Goal: Task Accomplishment & Management: Manage account settings

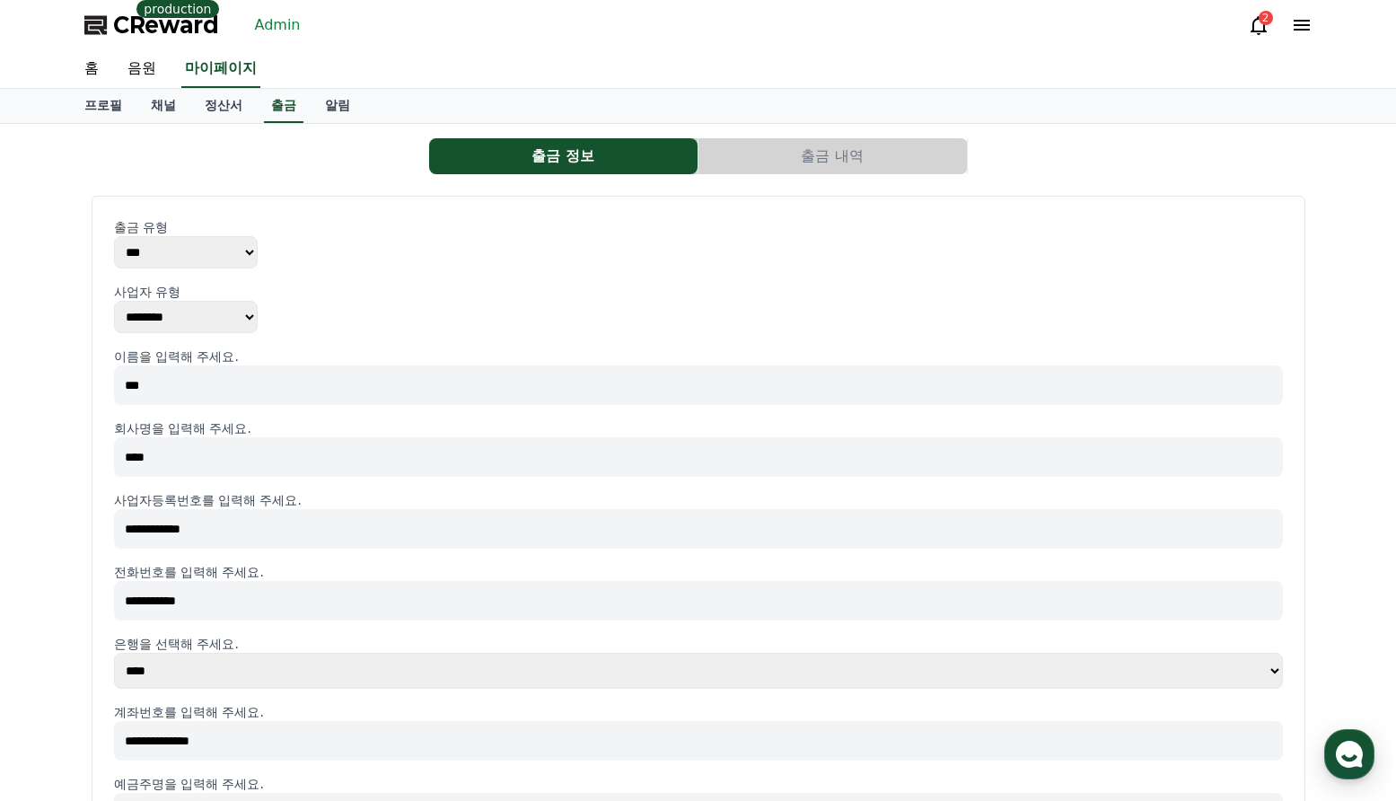
click at [285, 26] on link "Admin" at bounding box center [278, 25] width 60 height 29
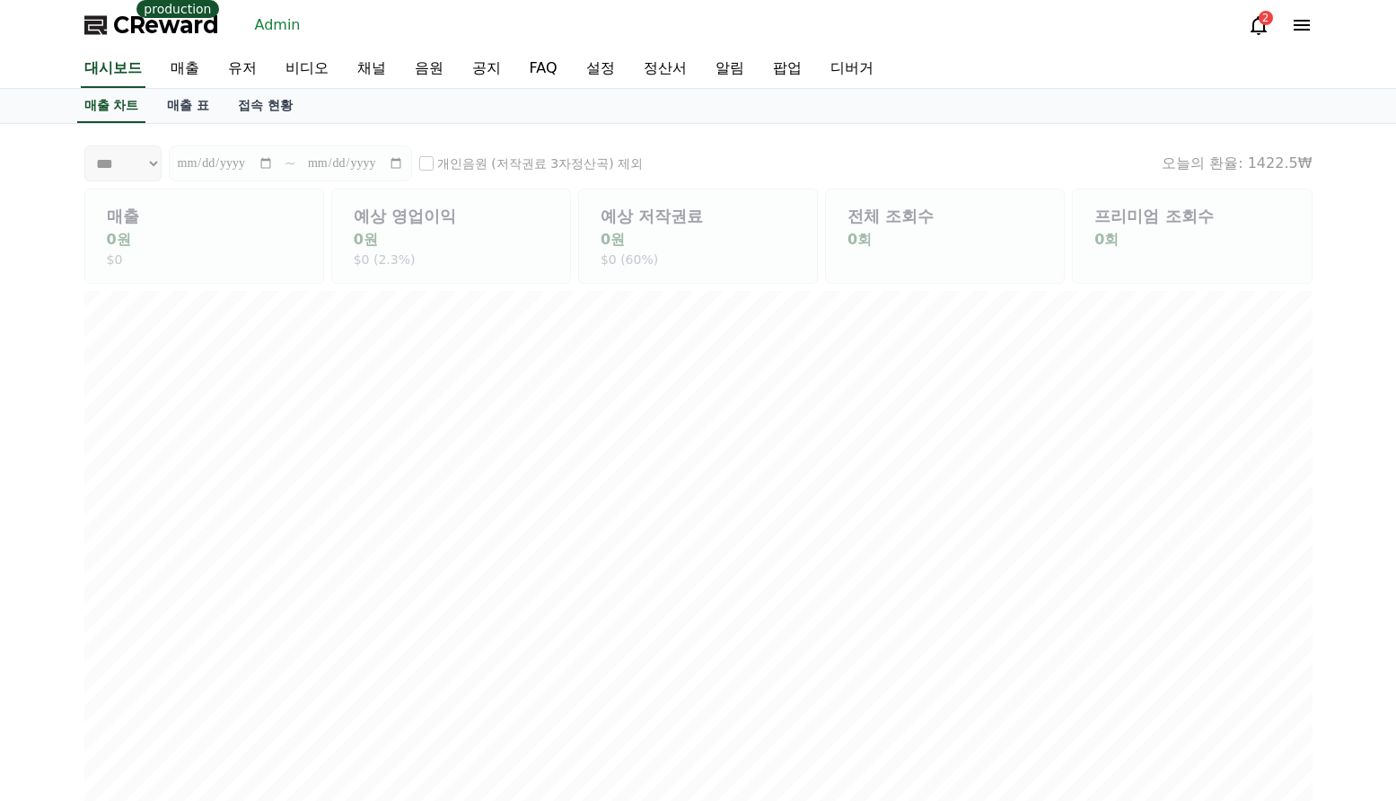
click at [270, 22] on link "Admin" at bounding box center [278, 25] width 60 height 29
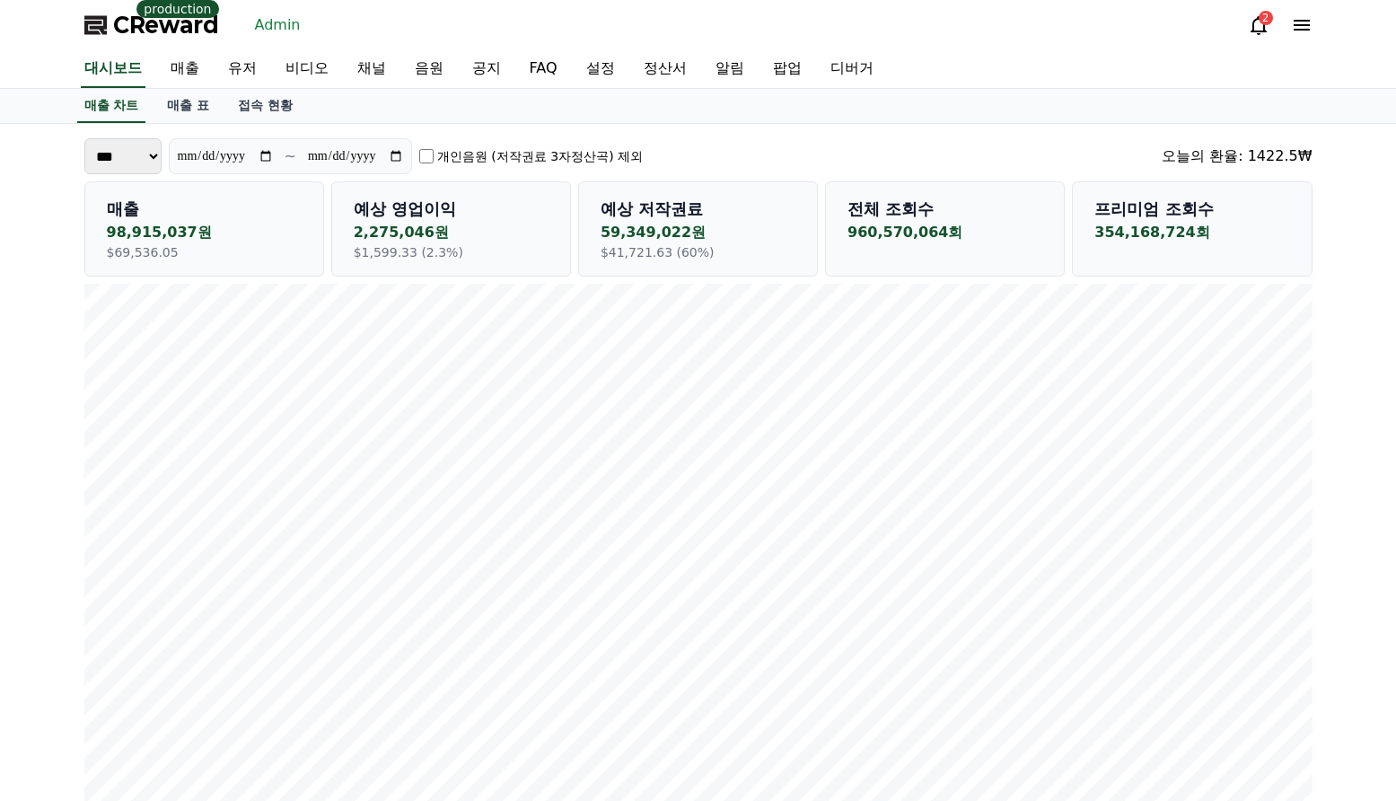
click at [178, 29] on span "CReward" at bounding box center [166, 25] width 106 height 29
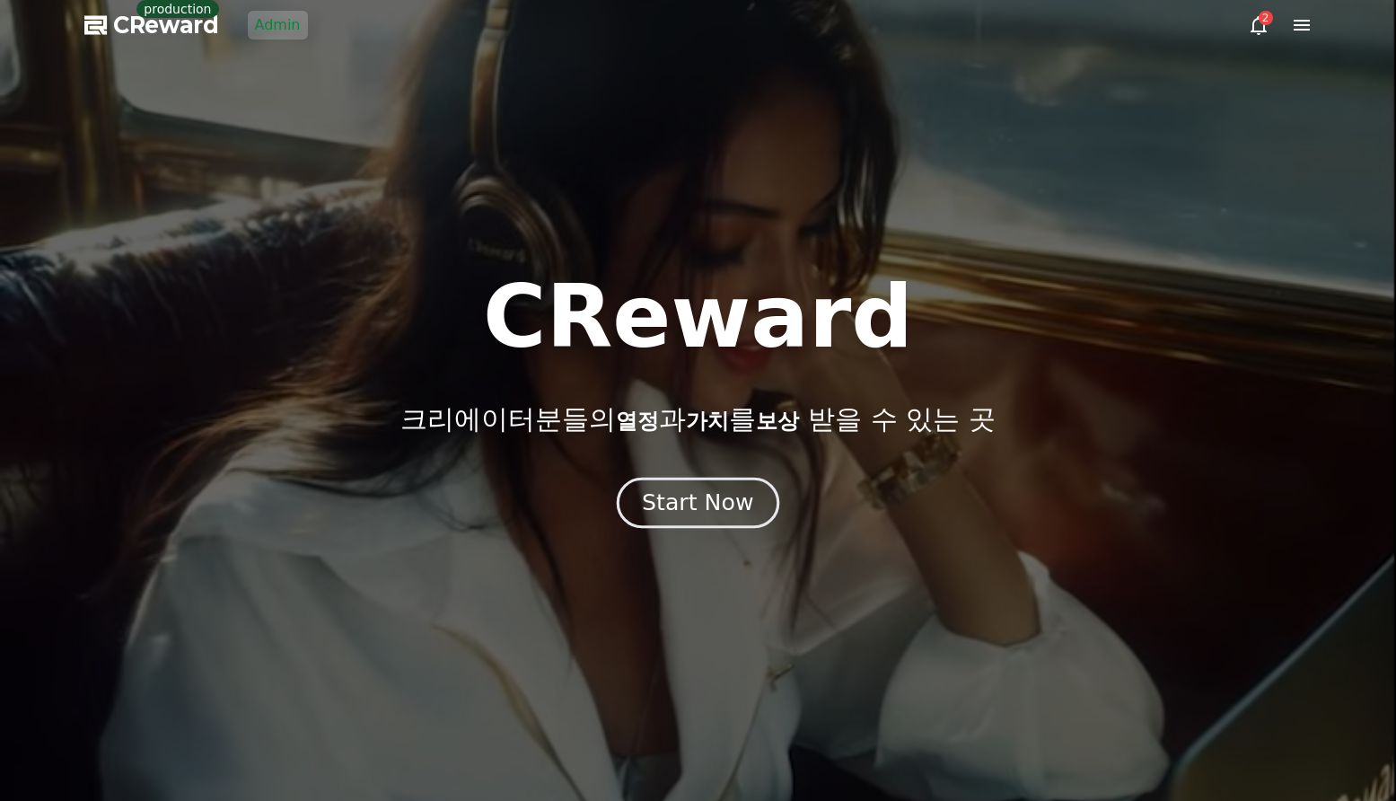
click at [653, 485] on button "Start Now" at bounding box center [698, 503] width 163 height 51
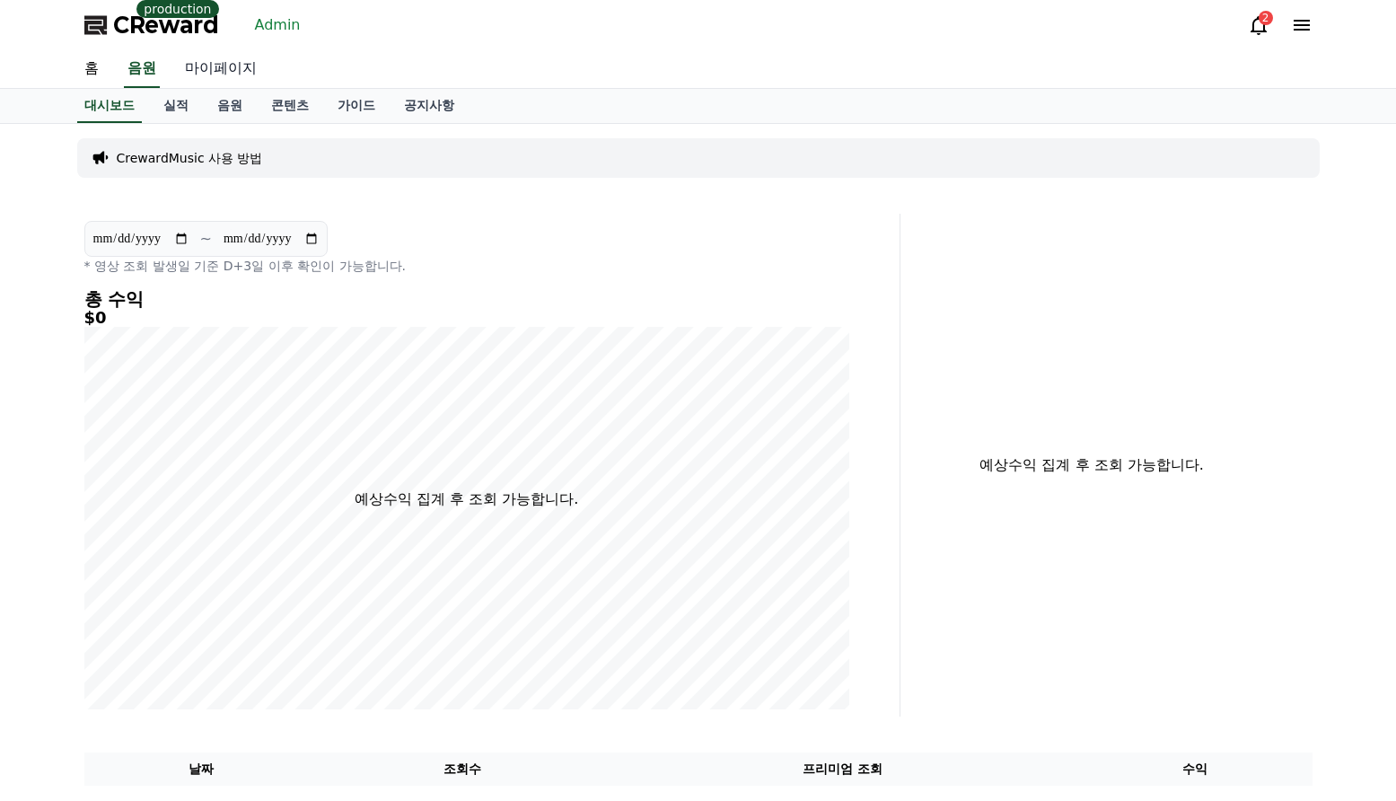
click at [223, 66] on link "마이페이지" at bounding box center [221, 69] width 101 height 38
select select "**********"
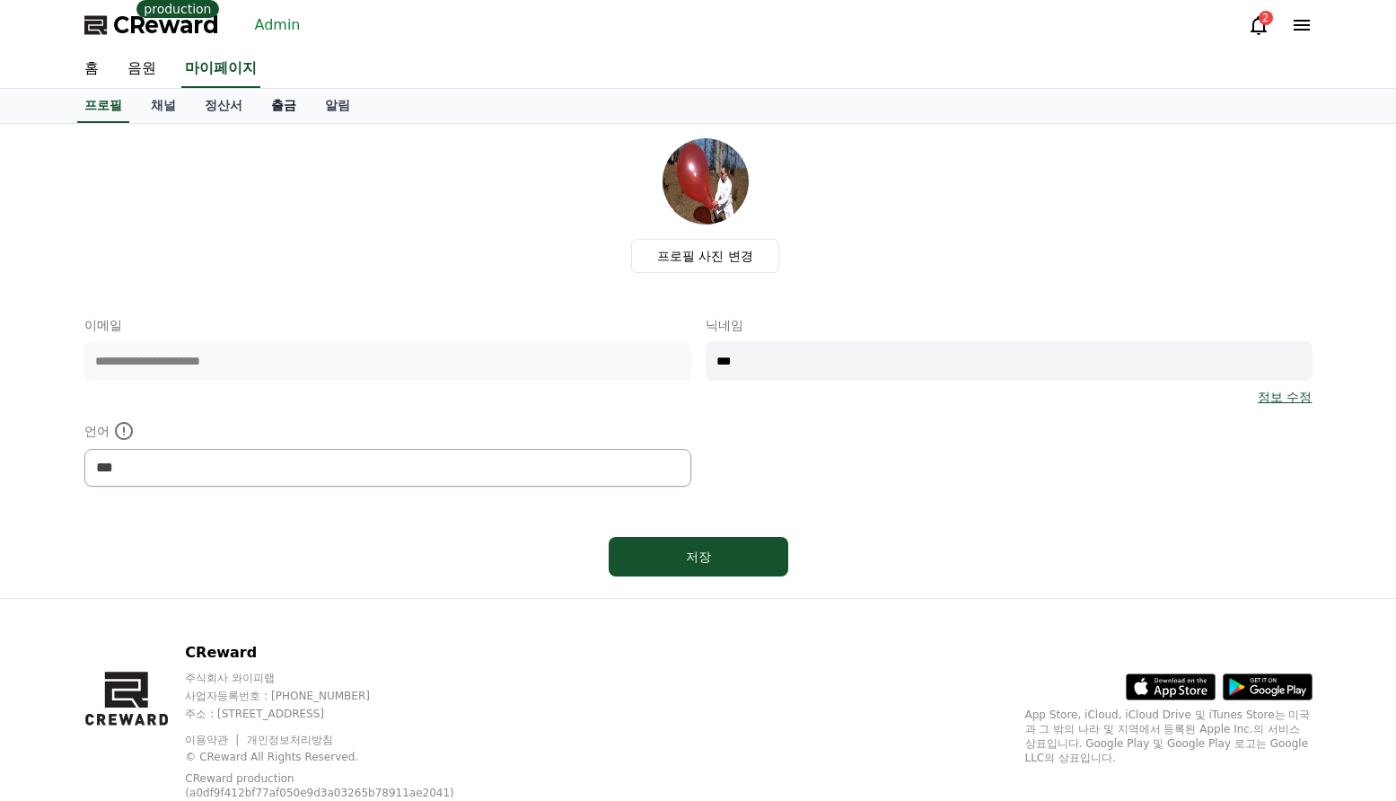
click at [292, 103] on link "출금" at bounding box center [284, 106] width 54 height 34
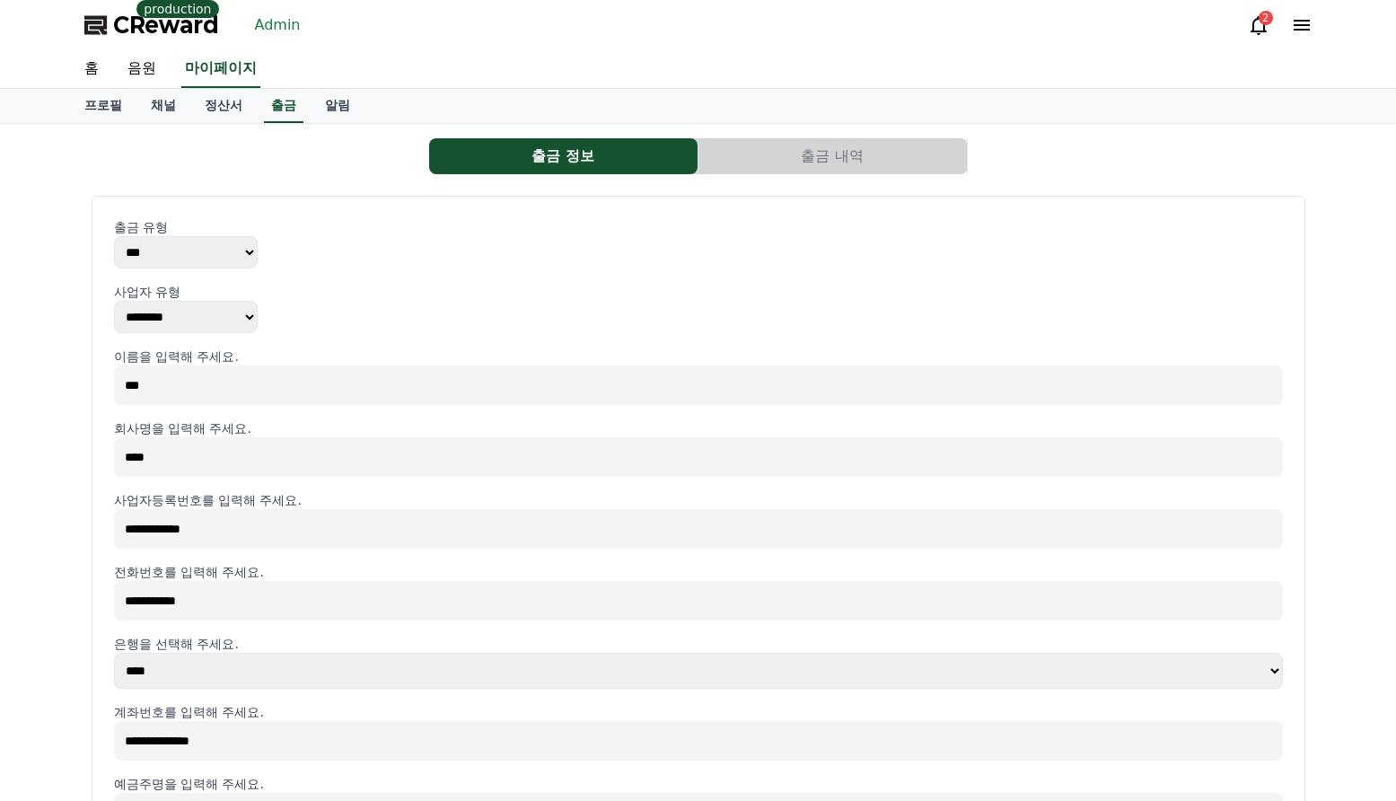
click at [757, 155] on button "출금 내역" at bounding box center [833, 156] width 268 height 36
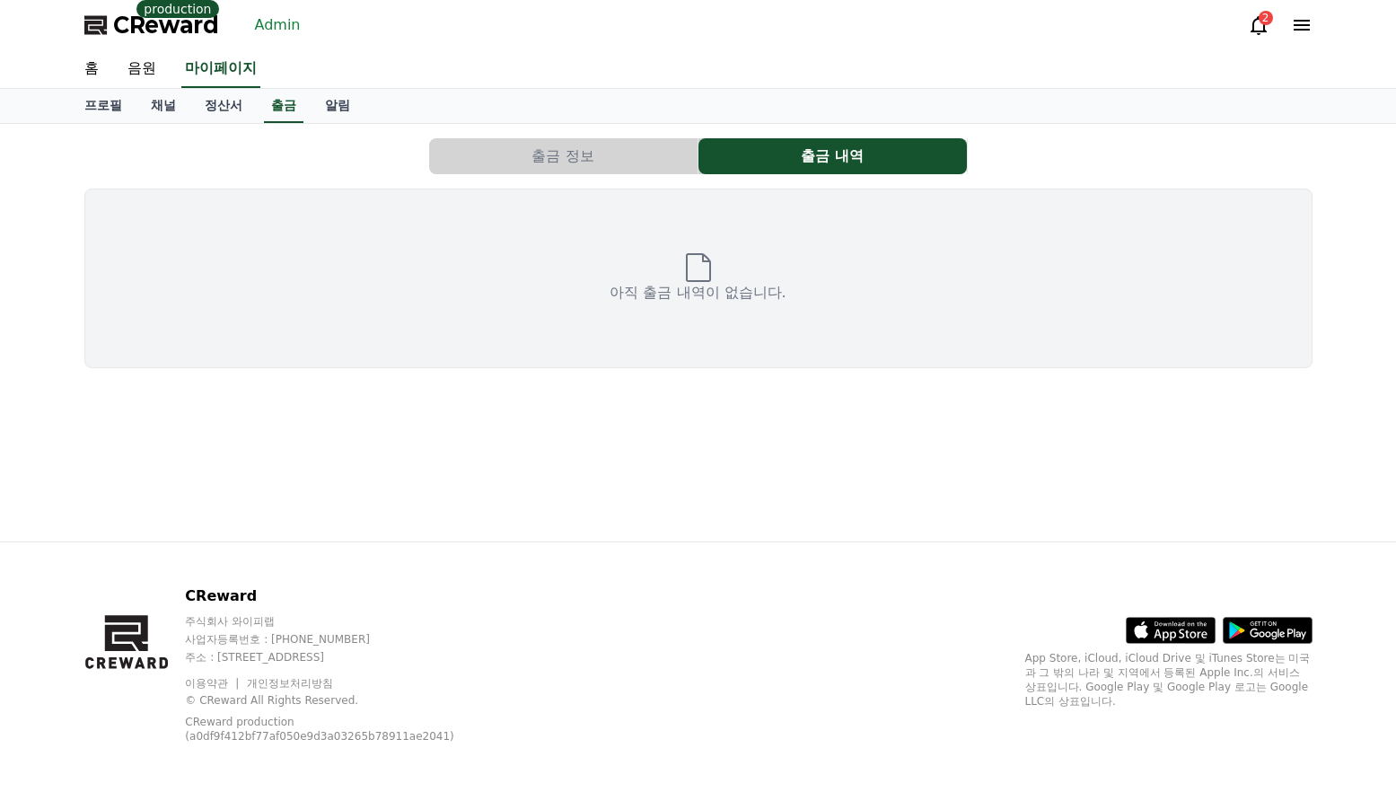
click at [592, 150] on button "출금 정보" at bounding box center [563, 156] width 268 height 36
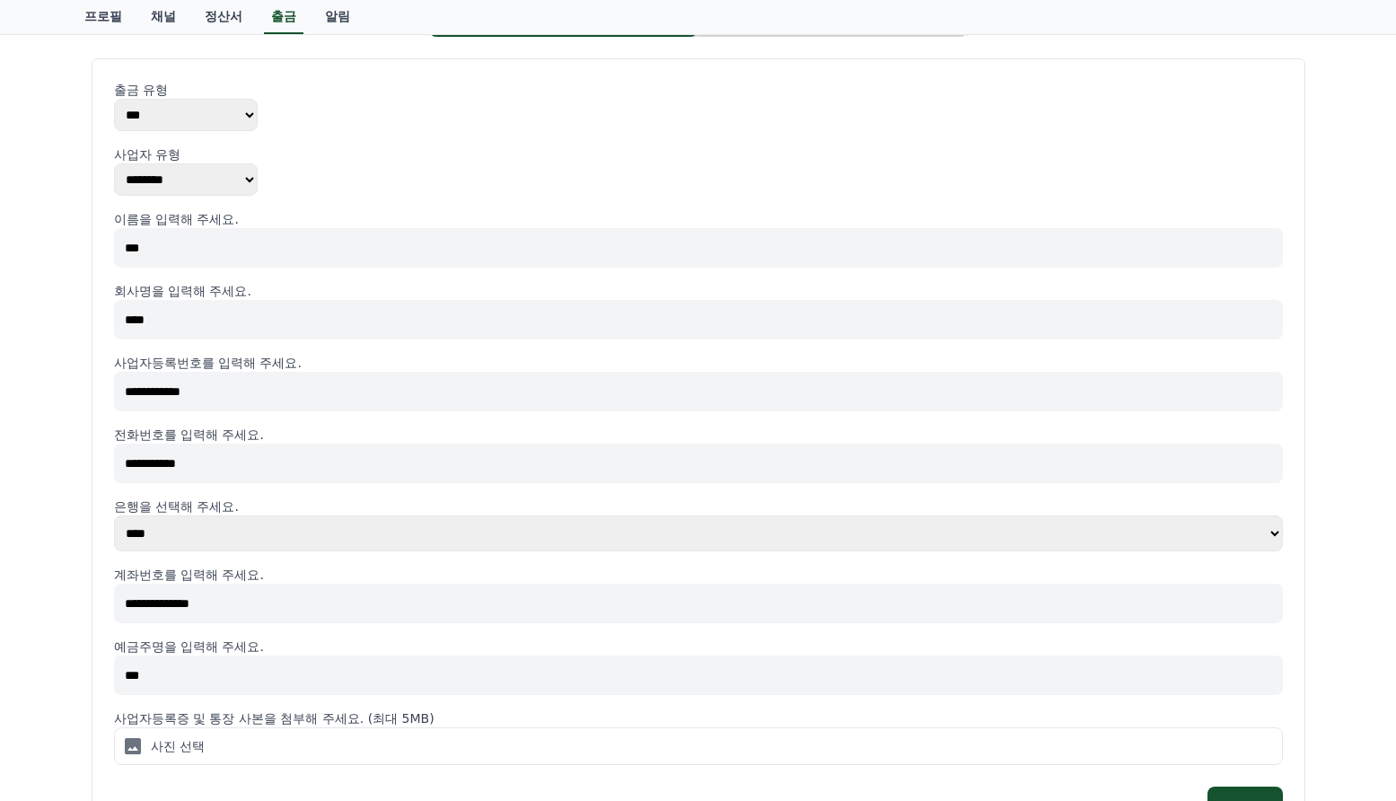
scroll to position [90, 0]
